Goal: Information Seeking & Learning: Learn about a topic

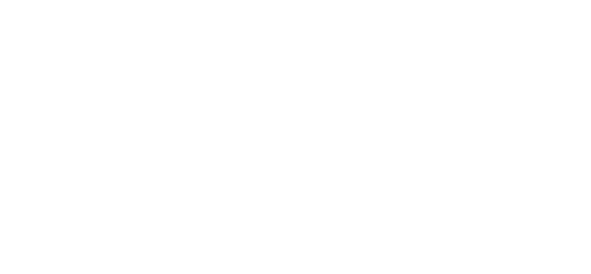
select select "en"
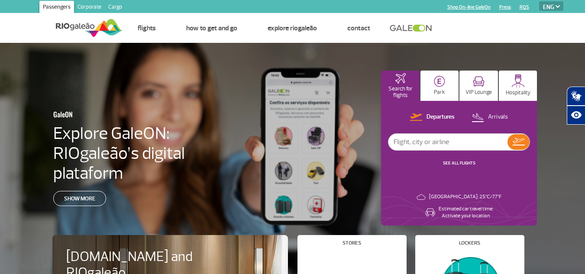
click at [87, 8] on link "Corporate" at bounding box center [89, 8] width 31 height 14
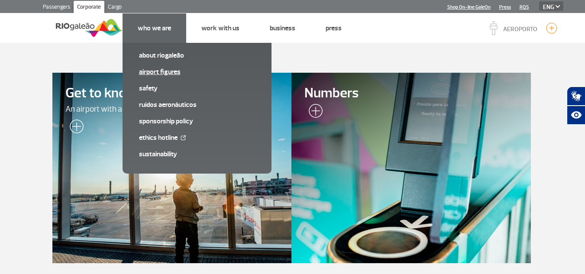
click at [155, 73] on link "Airport Figures" at bounding box center [197, 72] width 116 height 10
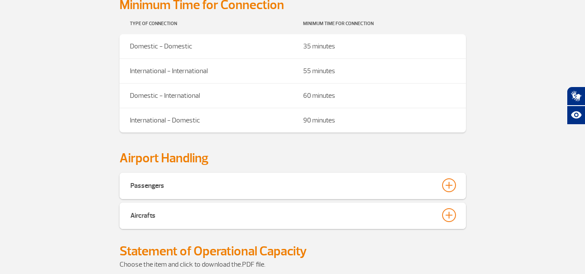
scroll to position [303, 0]
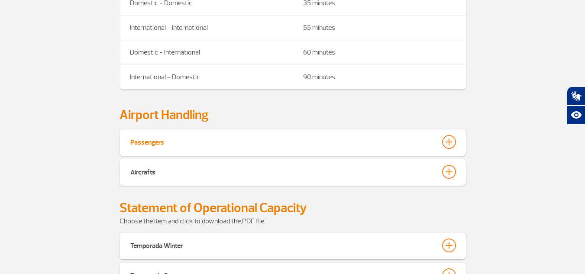
click at [451, 135] on div at bounding box center [449, 142] width 14 height 14
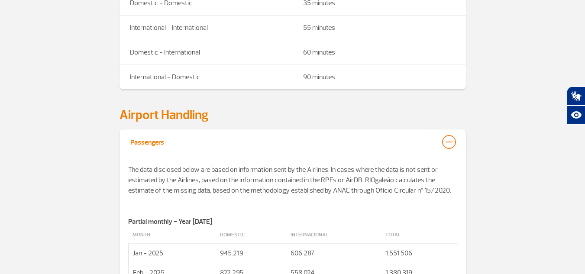
click at [451, 135] on div at bounding box center [449, 142] width 14 height 14
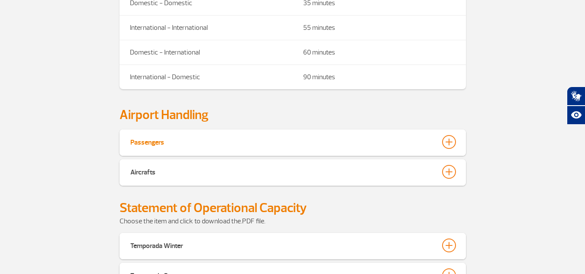
click at [451, 135] on div at bounding box center [449, 142] width 14 height 14
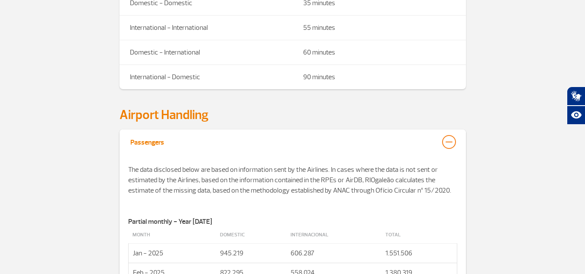
click at [451, 135] on div at bounding box center [449, 142] width 14 height 14
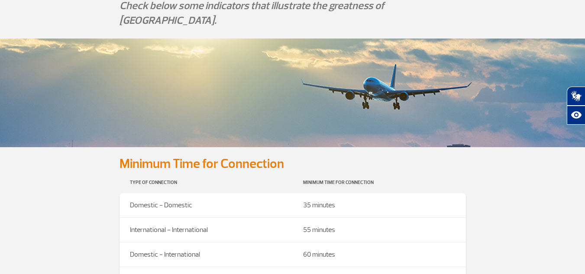
scroll to position [0, 0]
